Goal: Navigation & Orientation: Find specific page/section

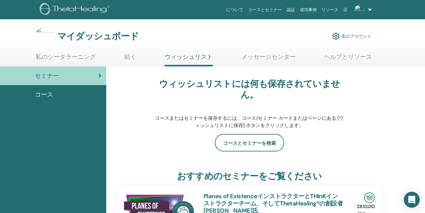
click at [413, 199] on icon "Open Intercom Messenger" at bounding box center [411, 199] width 7 height 8
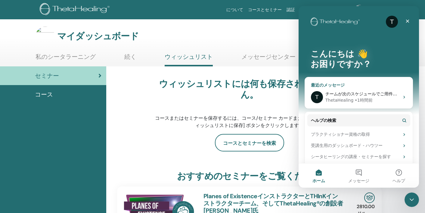
click at [404, 97] on icon "インターコムメッセンジャー" at bounding box center [404, 97] width 2 height 3
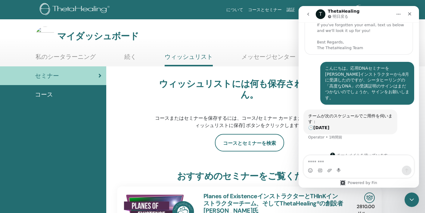
scroll to position [40, 0]
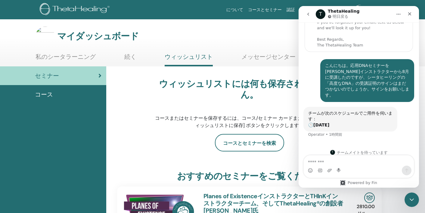
click at [317, 122] on b "明日" at bounding box center [321, 124] width 16 height 5
click at [333, 110] on div "チームが次のスケジュールでご用件を伺います： 🕒 明日" at bounding box center [350, 119] width 84 height 18
click at [360, 150] on div "T チームメイトを待っています" at bounding box center [359, 152] width 108 height 5
click at [345, 15] on p "明日戻る" at bounding box center [341, 17] width 16 height 6
click at [409, 15] on icon "クローズ" at bounding box center [409, 13] width 5 height 5
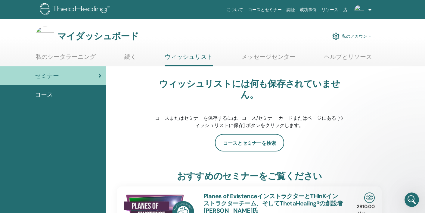
scroll to position [35, 0]
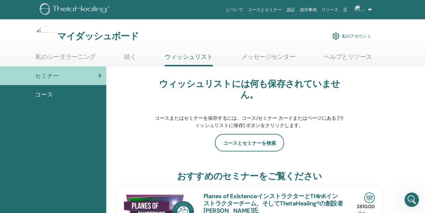
click at [273, 56] on font "メッセージセンター" at bounding box center [268, 57] width 54 height 8
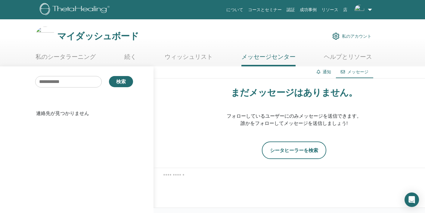
click at [350, 54] on font "ヘルプとリソース" at bounding box center [348, 57] width 48 height 8
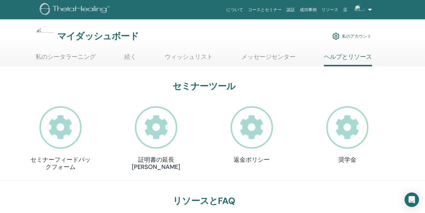
click at [134, 57] on font "続く" at bounding box center [130, 57] width 12 height 8
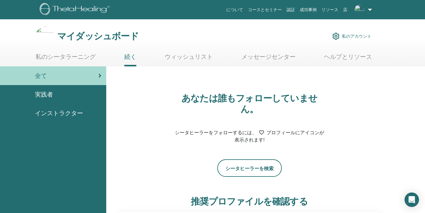
click at [67, 53] on font "私のシータラーニング" at bounding box center [66, 57] width 60 height 8
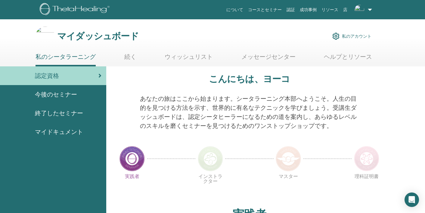
click at [223, 178] on p "インストラクター" at bounding box center [210, 186] width 25 height 25
click at [42, 112] on font "終了したセミナー" at bounding box center [59, 113] width 48 height 8
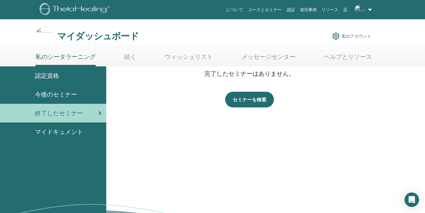
click at [76, 89] on link "今後のセミナー" at bounding box center [53, 94] width 106 height 19
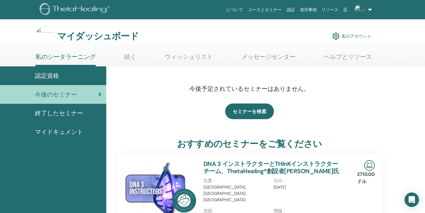
click at [84, 72] on div "認定資格" at bounding box center [53, 75] width 97 height 9
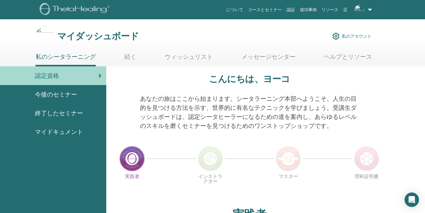
click at [85, 131] on div "マイドキュメント" at bounding box center [53, 131] width 97 height 9
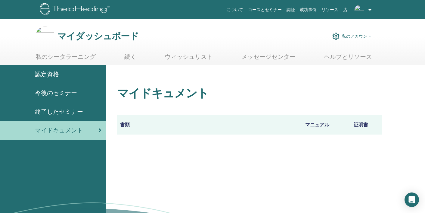
click at [129, 125] on font "書類" at bounding box center [125, 124] width 10 height 6
click at [311, 7] on link "成功事例" at bounding box center [308, 9] width 22 height 11
